Goal: Task Accomplishment & Management: Complete application form

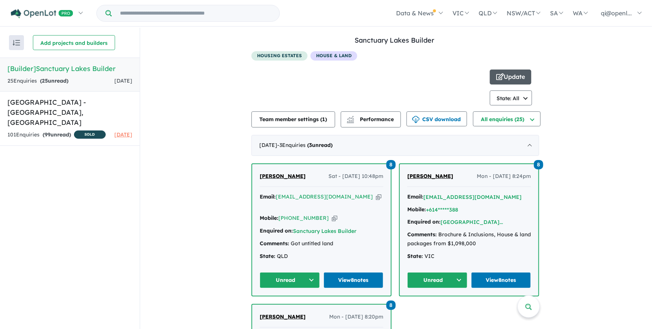
click at [514, 79] on button "Update" at bounding box center [510, 77] width 41 height 15
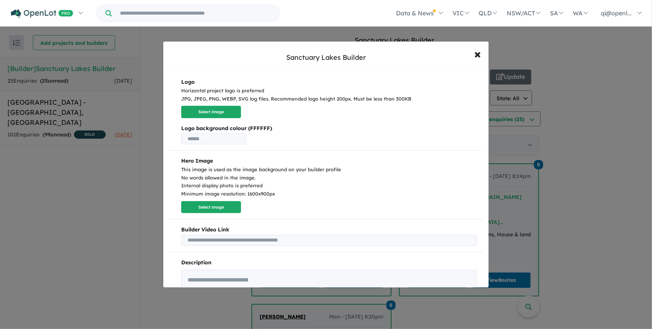
click at [139, 139] on div "Sanctuary Lakes Builder × Close Logo Horizontal project logo is preferred JPG, …" at bounding box center [326, 164] width 652 height 329
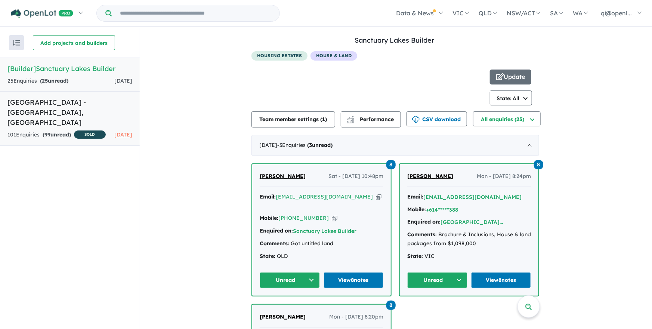
click at [126, 110] on h5 "Sanctuary Lakes Estate - Point Cook , VIC" at bounding box center [69, 112] width 125 height 30
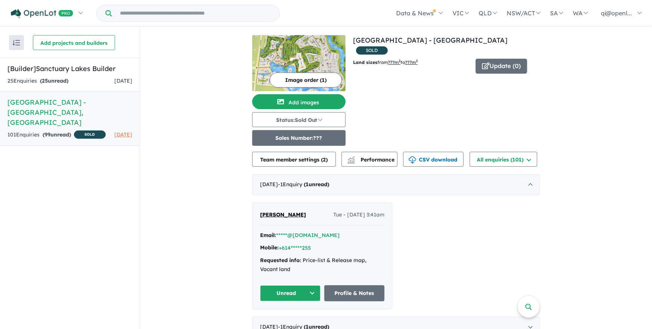
click at [305, 140] on button "Sales Number: ???" at bounding box center [298, 138] width 93 height 16
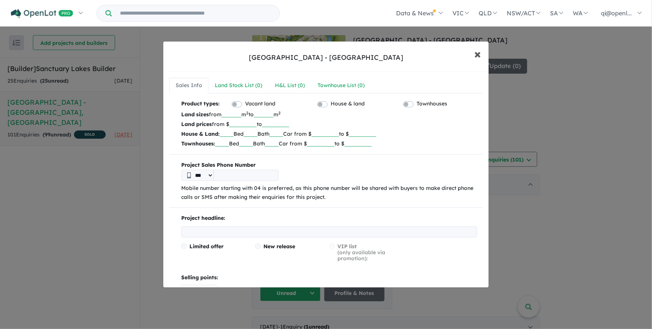
click at [482, 54] on button "× Close" at bounding box center [478, 54] width 22 height 20
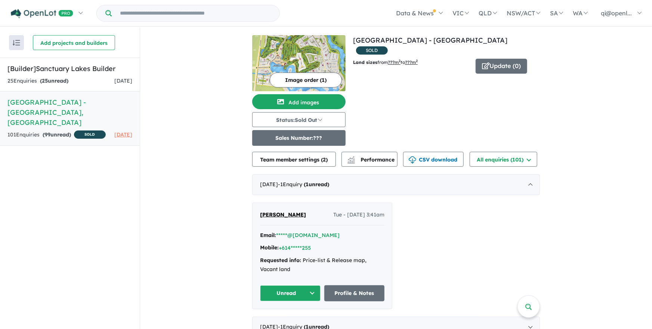
click at [275, 135] on button "Sales Number: ???" at bounding box center [298, 138] width 93 height 16
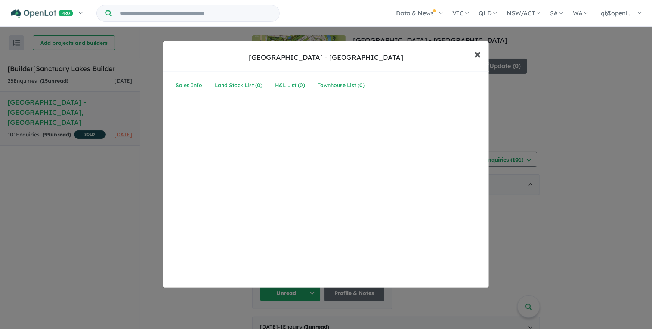
click at [475, 59] on span "×" at bounding box center [478, 54] width 7 height 16
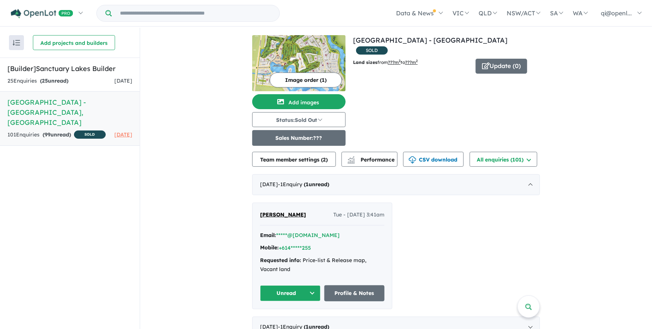
click at [327, 133] on button "Sales Number: ???" at bounding box center [298, 138] width 93 height 16
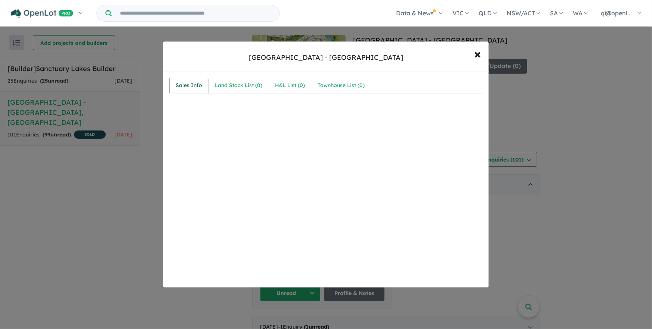
click at [192, 82] on div "Sales Info" at bounding box center [189, 85] width 27 height 9
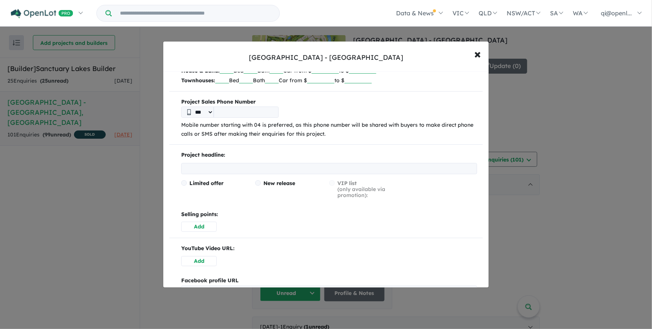
scroll to position [62, 0]
click at [269, 119] on div "Project Sales Phone Number *** Mobile number starting with 04 is preferred, as …" at bounding box center [326, 119] width 314 height 41
click at [270, 113] on input "tel" at bounding box center [246, 113] width 65 height 11
